Goal: Find contact information: Find contact information

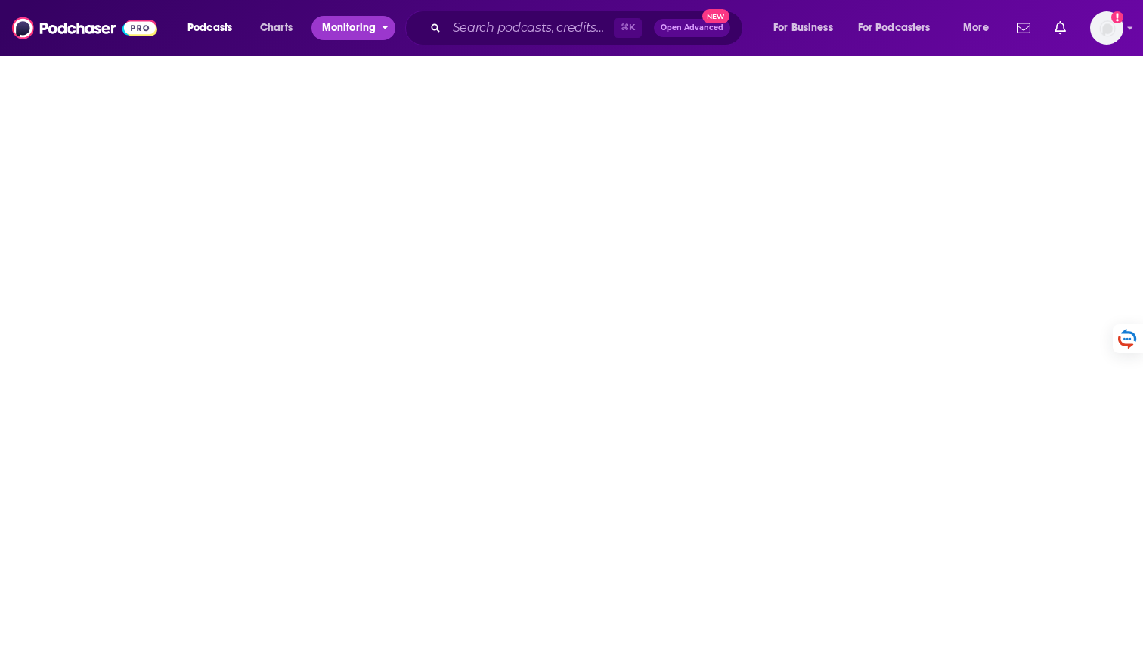
click at [389, 29] on button "Monitoring" at bounding box center [354, 28] width 84 height 24
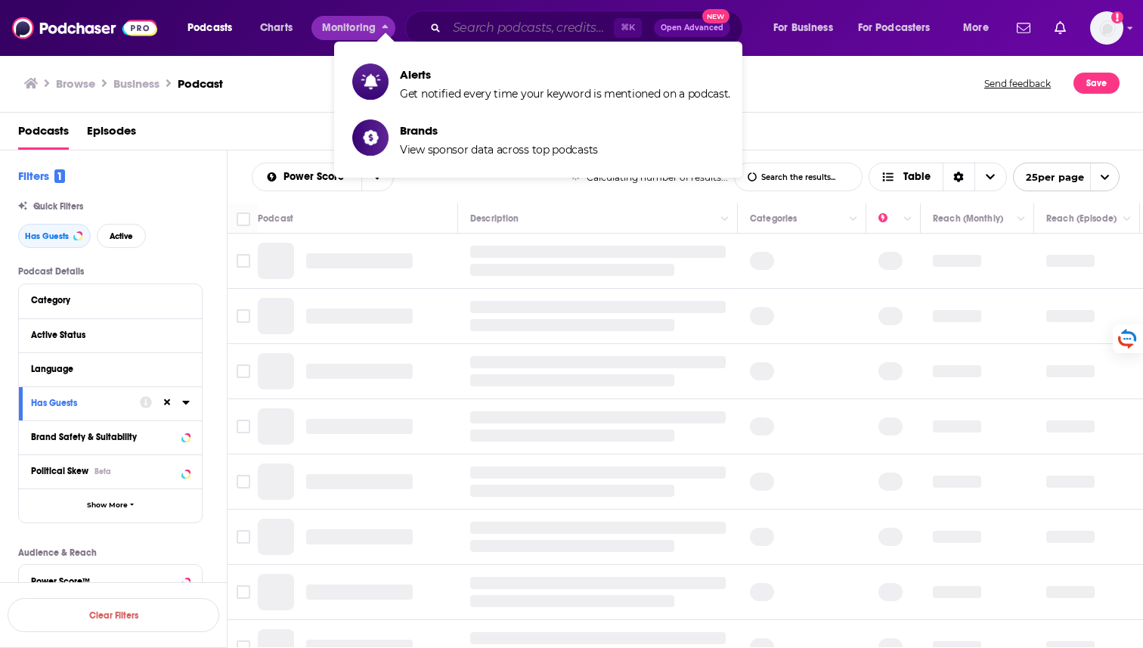
click at [466, 28] on input "Search podcasts, credits, & more..." at bounding box center [530, 28] width 167 height 24
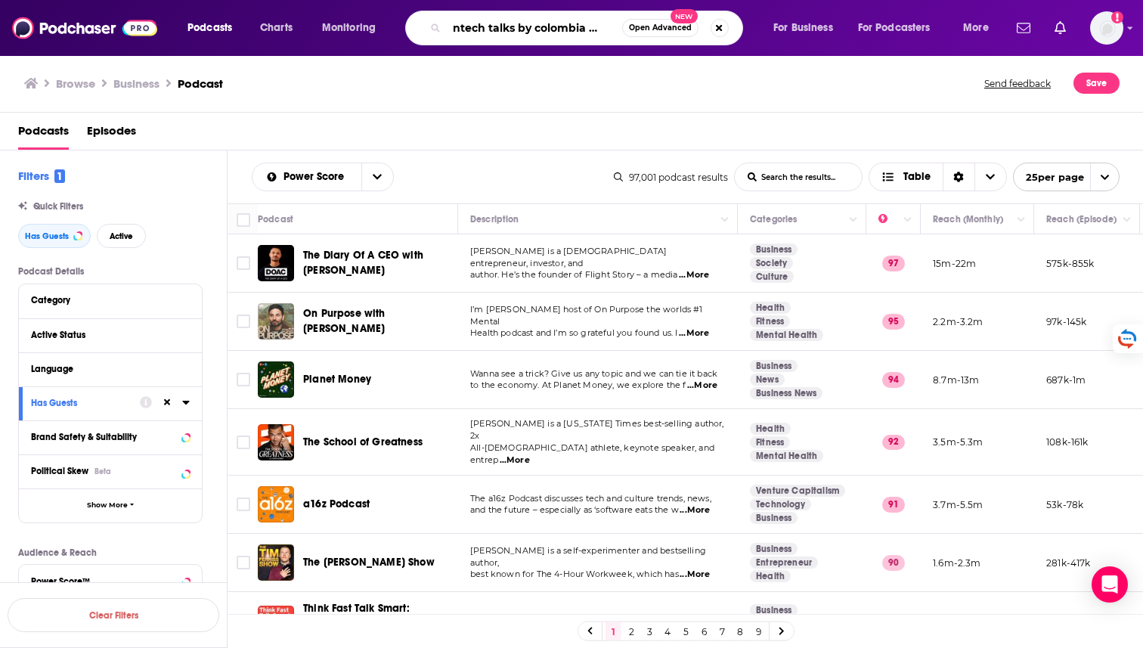
scroll to position [0, 23]
type input "Fintech talks by colombia fintech"
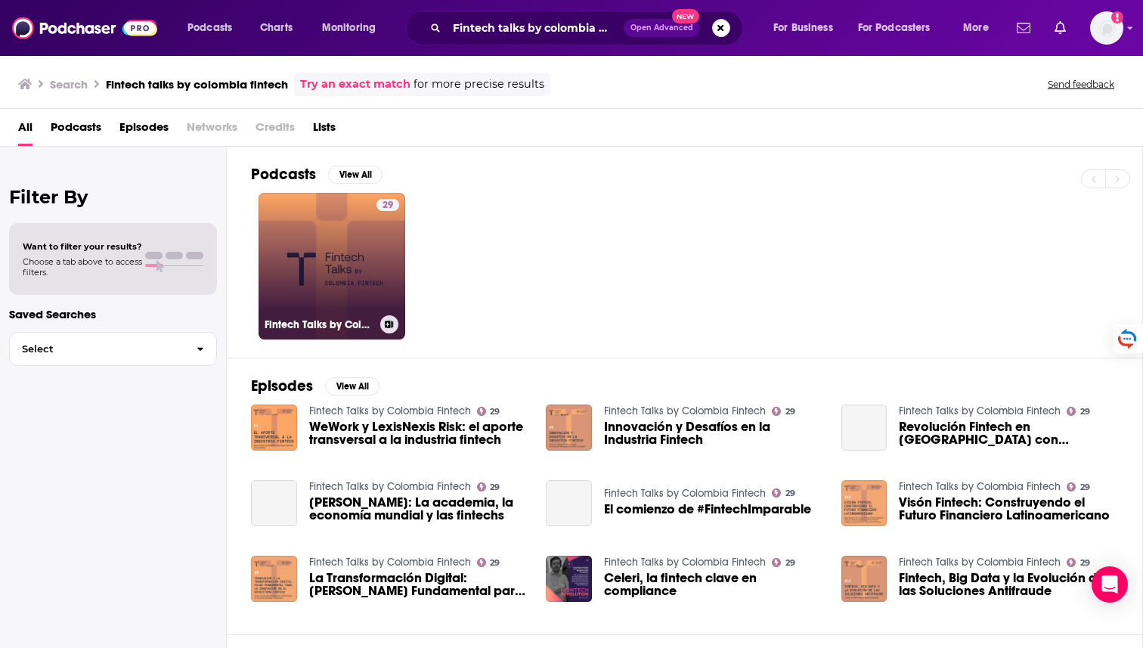
click at [336, 258] on link "29 Fintech Talks by Colombia Fintech" at bounding box center [332, 266] width 147 height 147
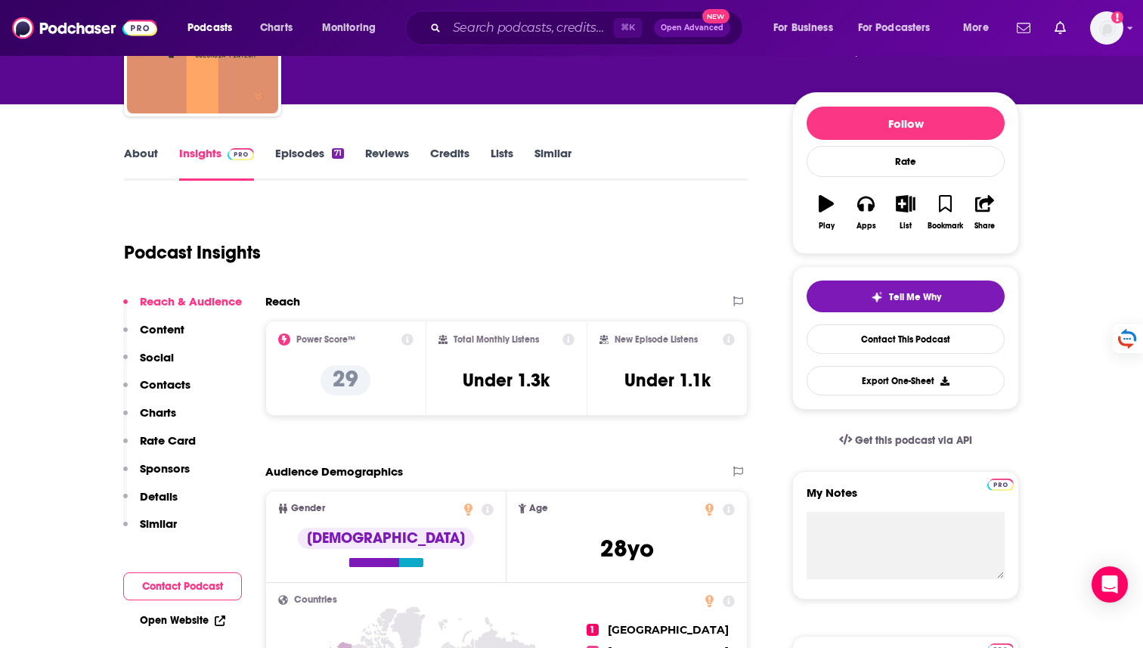
scroll to position [144, 0]
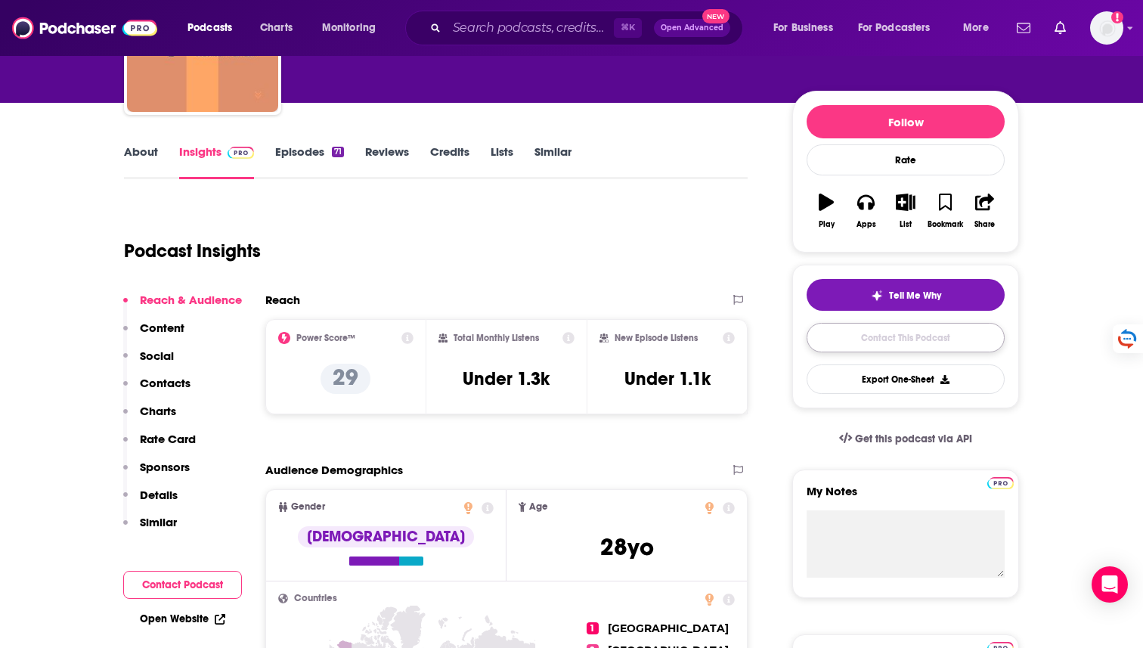
click at [833, 345] on link "Contact This Podcast" at bounding box center [906, 337] width 198 height 29
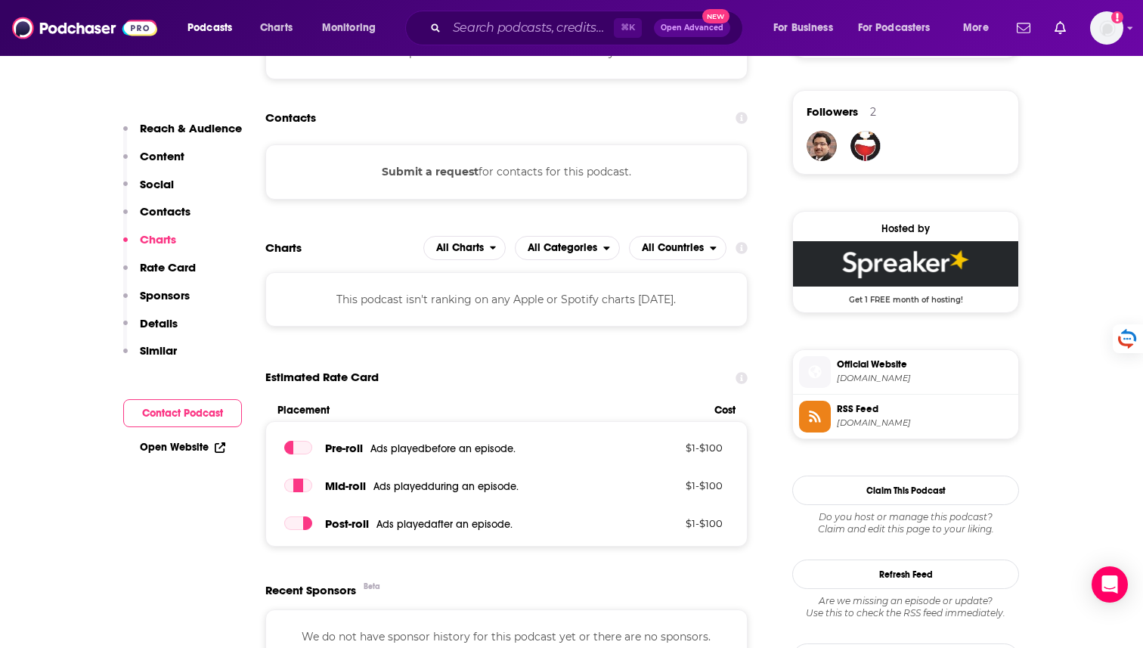
scroll to position [1063, 0]
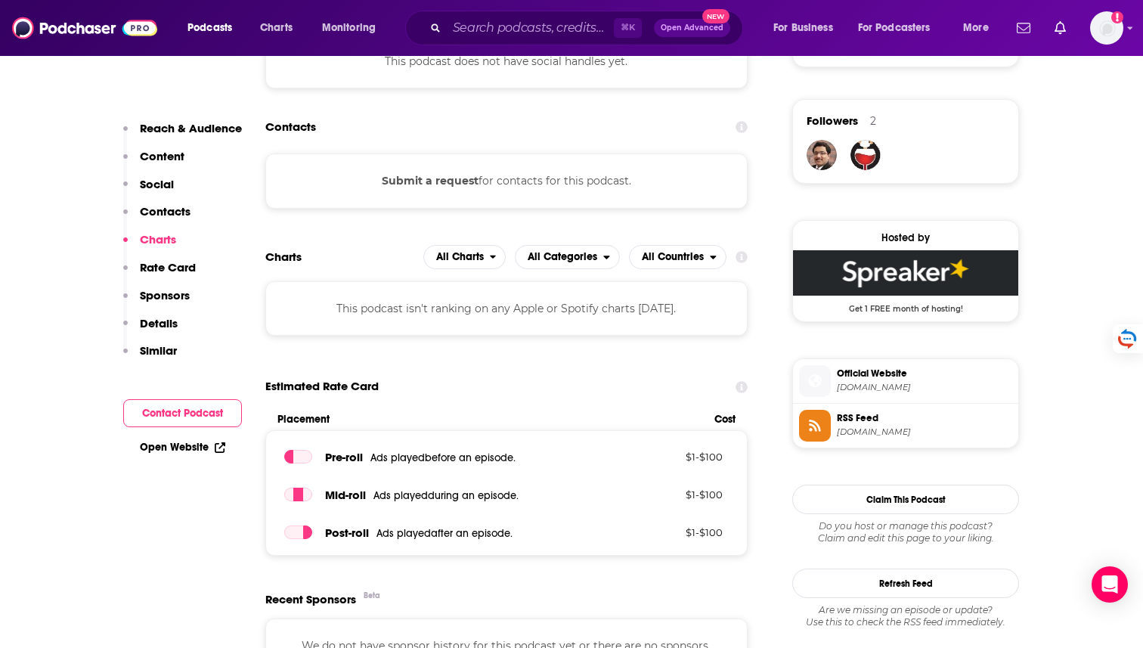
click at [414, 174] on button "Submit a request" at bounding box center [430, 180] width 97 height 17
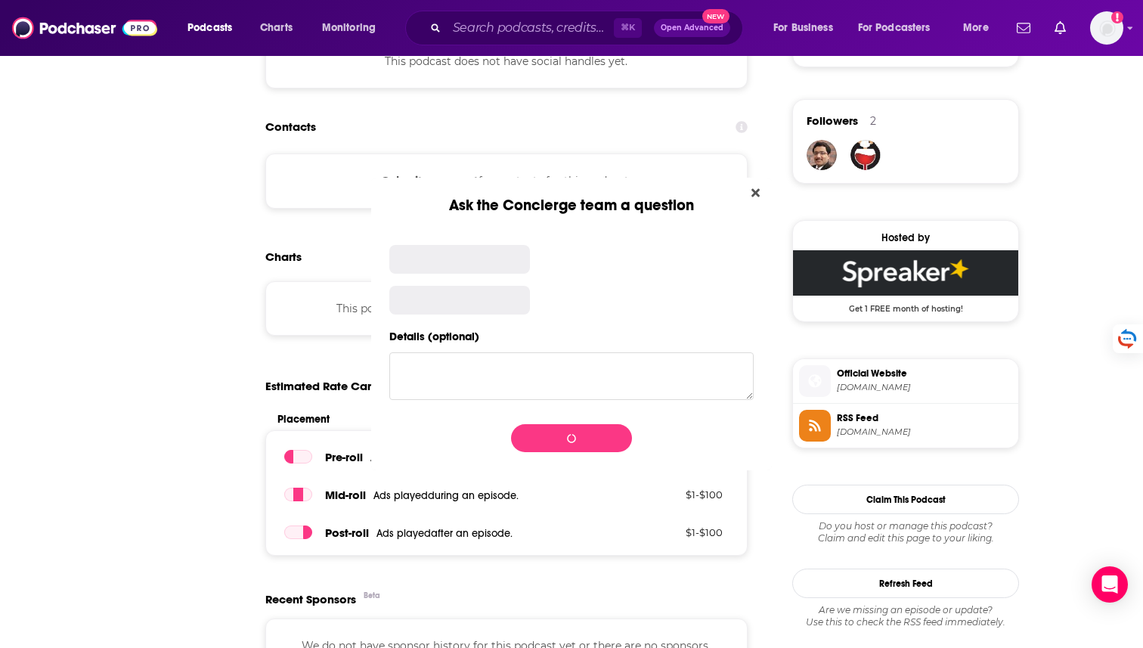
scroll to position [0, 0]
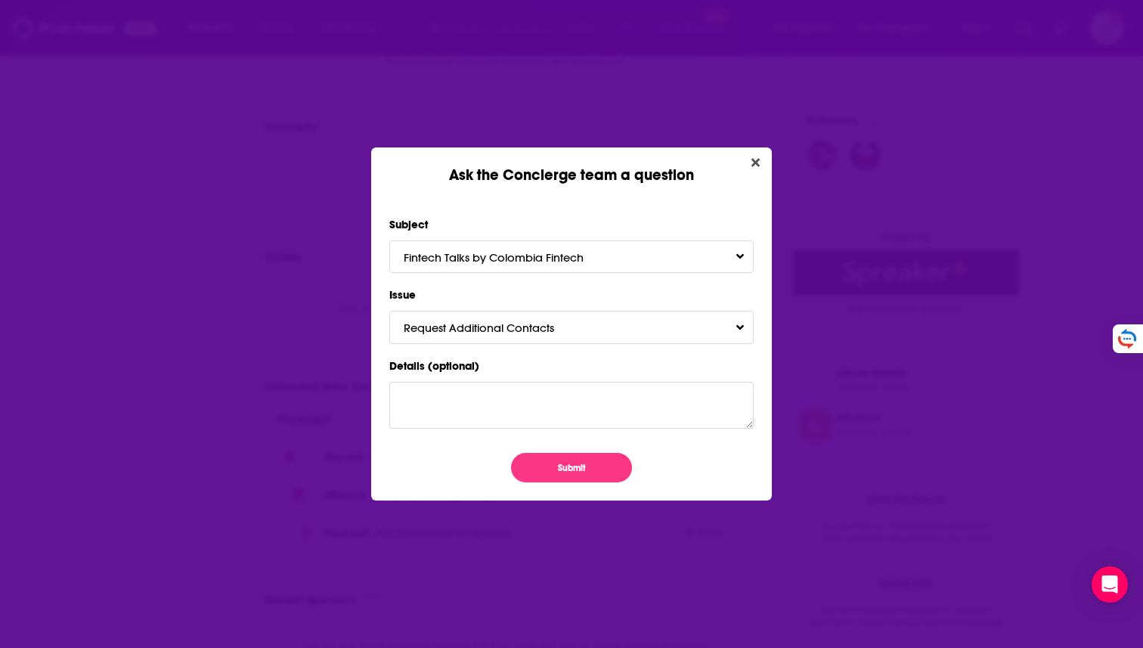
click at [756, 150] on div "Ask the Concierge team a question" at bounding box center [571, 165] width 401 height 37
click at [753, 163] on icon "Close" at bounding box center [756, 163] width 8 height 12
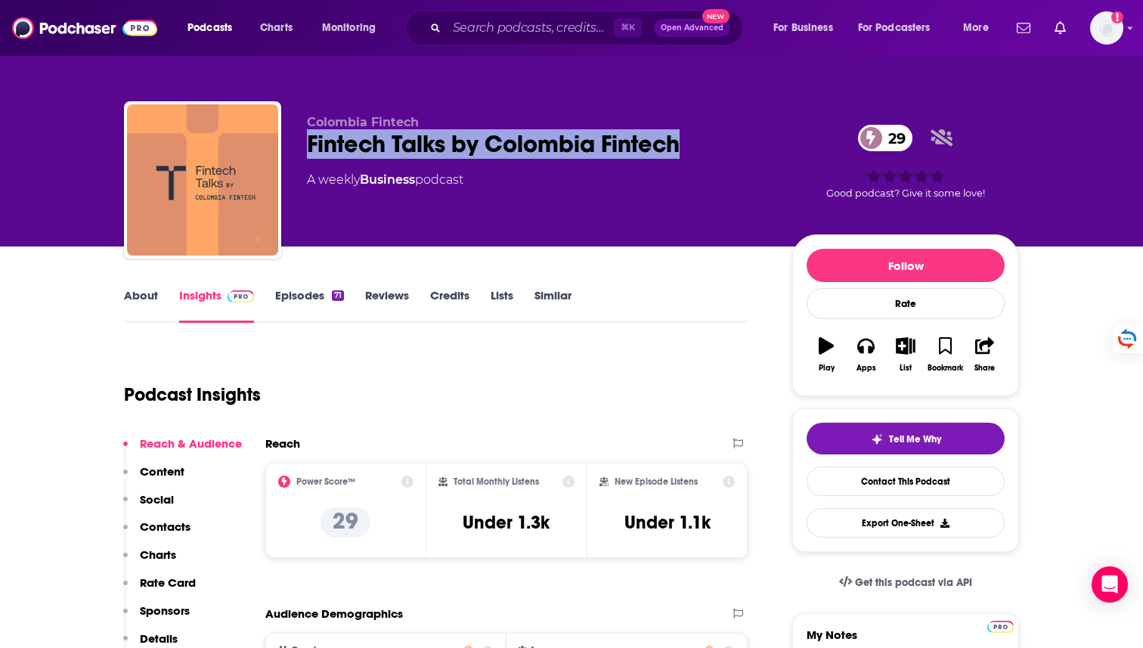
copy h2 "Fintech Talks by Colombia Fintech"
drag, startPoint x: 299, startPoint y: 147, endPoint x: 698, endPoint y: 154, distance: 399.4
click at [698, 154] on div "Colombia Fintech Fintech Talks by Colombia Fintech 29 A weekly Business podcast…" at bounding box center [571, 182] width 895 height 163
